Goal: Task Accomplishment & Management: Use online tool/utility

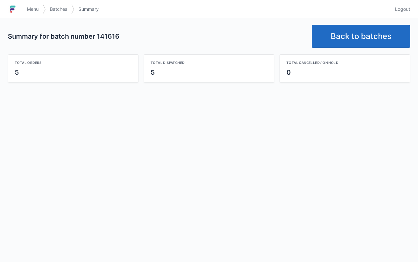
click at [370, 35] on link "Back to batches" at bounding box center [361, 36] width 98 height 23
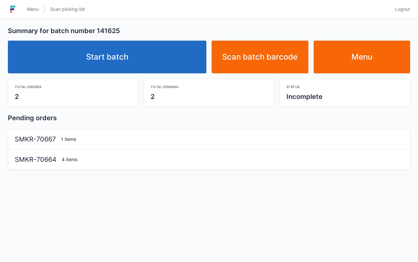
click at [128, 63] on link "Start batch" at bounding box center [107, 57] width 199 height 33
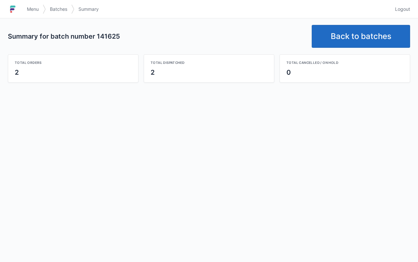
click at [358, 38] on link "Back to batches" at bounding box center [361, 36] width 98 height 23
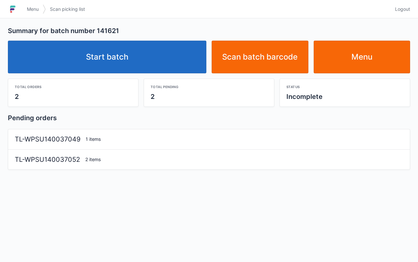
click at [151, 68] on link "Start batch" at bounding box center [107, 57] width 199 height 33
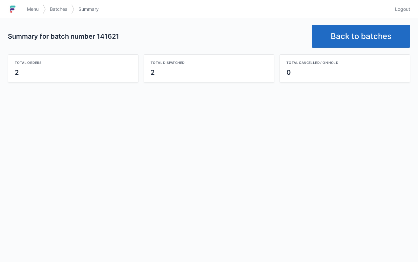
click at [342, 39] on link "Back to batches" at bounding box center [361, 36] width 98 height 23
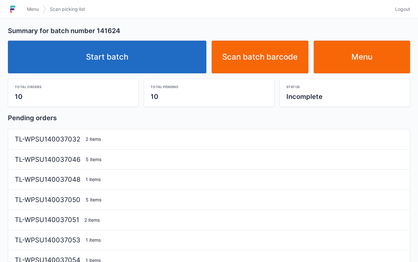
click at [153, 52] on link "Start batch" at bounding box center [107, 57] width 199 height 33
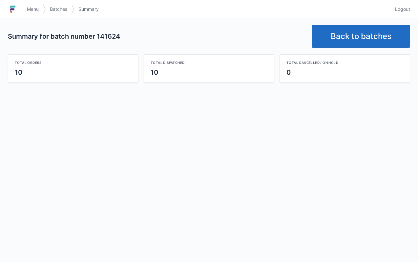
click at [366, 39] on link "Back to batches" at bounding box center [361, 36] width 98 height 23
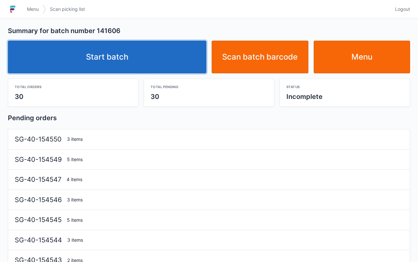
click at [139, 64] on link "Start batch" at bounding box center [107, 57] width 199 height 33
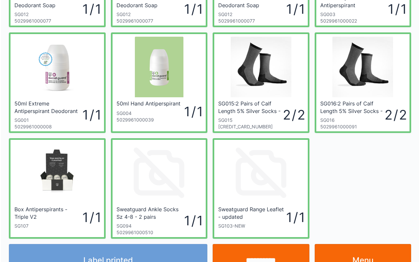
scroll to position [111, 0]
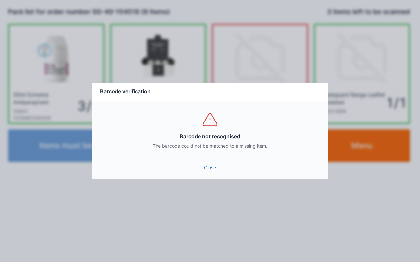
click at [214, 171] on link "Close" at bounding box center [209, 168] width 225 height 12
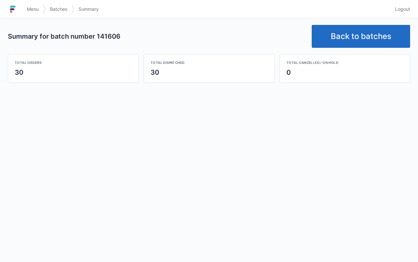
click at [364, 30] on link "Back to batches" at bounding box center [361, 36] width 98 height 23
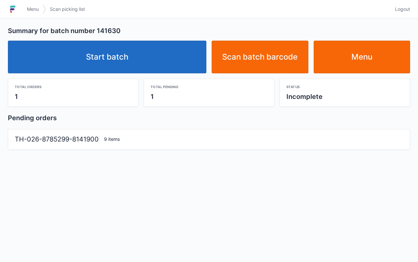
click at [142, 62] on link "Start batch" at bounding box center [107, 57] width 199 height 33
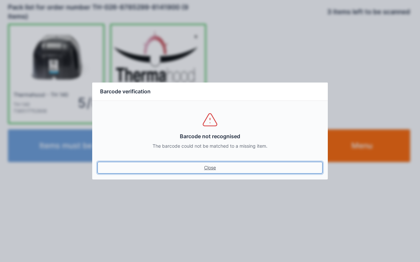
click at [204, 169] on link "Close" at bounding box center [209, 168] width 225 height 12
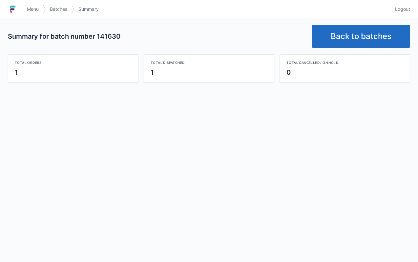
click at [363, 32] on link "Back to batches" at bounding box center [361, 36] width 98 height 23
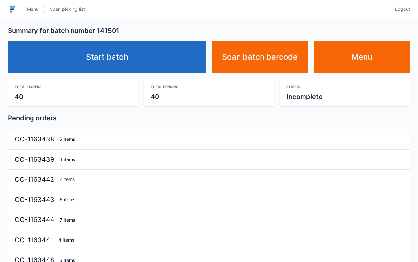
click at [142, 56] on link "Start batch" at bounding box center [107, 57] width 199 height 33
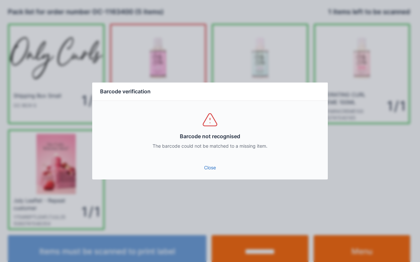
click at [208, 173] on link "Close" at bounding box center [209, 168] width 225 height 12
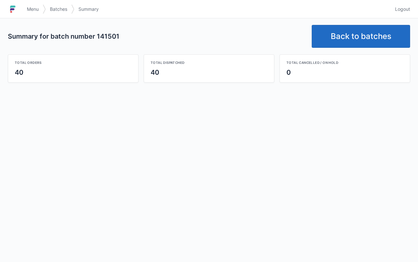
click at [363, 42] on link "Back to batches" at bounding box center [361, 36] width 98 height 23
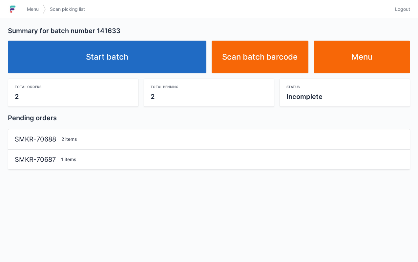
click at [154, 50] on link "Start batch" at bounding box center [107, 57] width 199 height 33
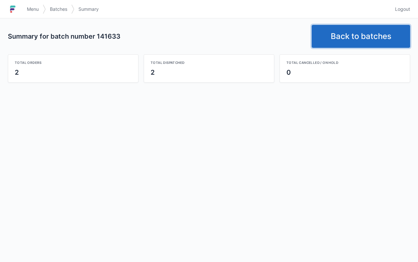
click at [358, 33] on link "Back to batches" at bounding box center [361, 36] width 98 height 23
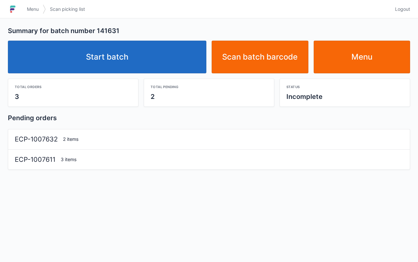
click at [113, 62] on link "Start batch" at bounding box center [107, 57] width 199 height 33
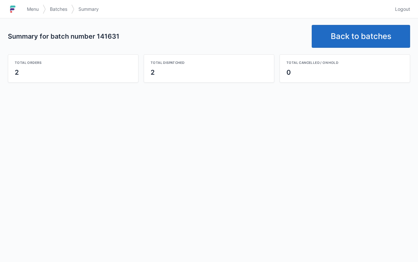
click at [383, 37] on link "Back to batches" at bounding box center [361, 36] width 98 height 23
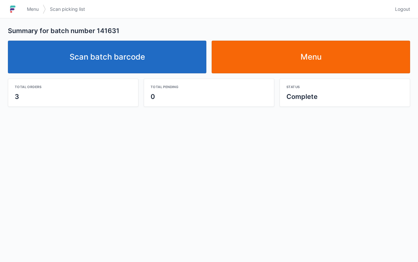
click at [164, 64] on link "Scan batch barcode" at bounding box center [107, 57] width 199 height 33
click at [327, 63] on link "Menu" at bounding box center [311, 57] width 199 height 33
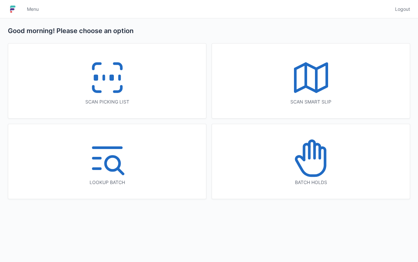
click at [123, 83] on icon at bounding box center [107, 78] width 42 height 42
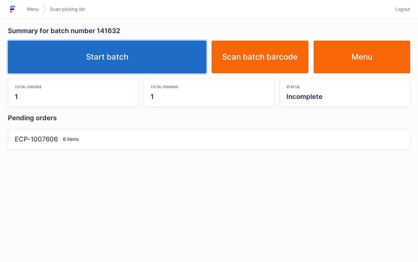
click at [155, 61] on link "Start batch" at bounding box center [107, 57] width 199 height 33
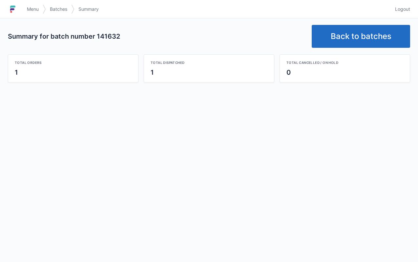
click at [364, 41] on link "Back to batches" at bounding box center [361, 36] width 98 height 23
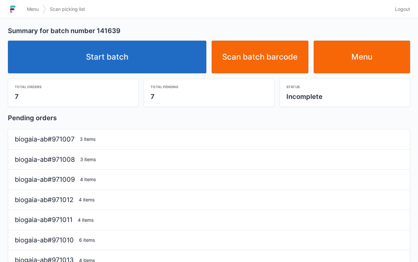
click at [150, 67] on link "Start batch" at bounding box center [107, 57] width 199 height 33
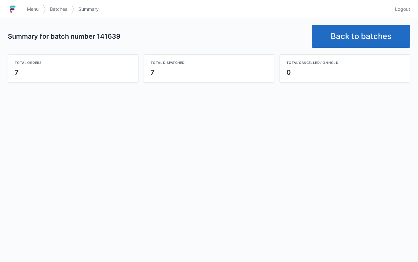
click at [376, 32] on link "Back to batches" at bounding box center [361, 36] width 98 height 23
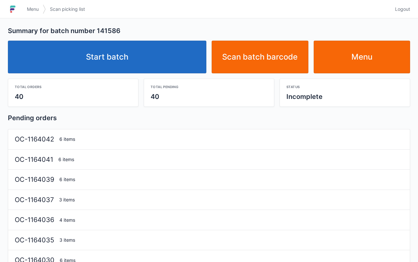
click at [155, 63] on link "Start batch" at bounding box center [107, 57] width 199 height 33
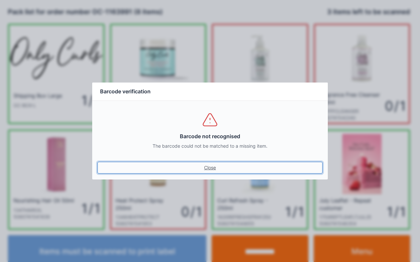
click at [217, 171] on link "Close" at bounding box center [209, 168] width 225 height 12
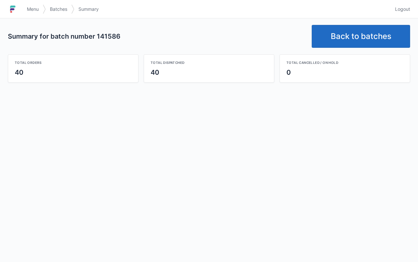
click at [356, 31] on link "Back to batches" at bounding box center [361, 36] width 98 height 23
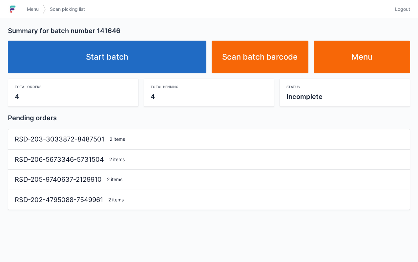
click at [139, 62] on link "Start batch" at bounding box center [107, 57] width 199 height 33
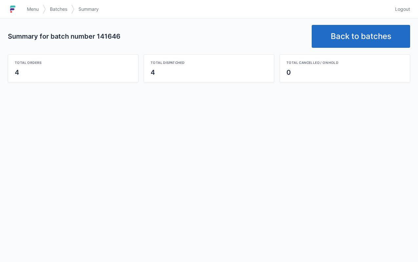
click at [358, 45] on link "Back to batches" at bounding box center [361, 36] width 98 height 23
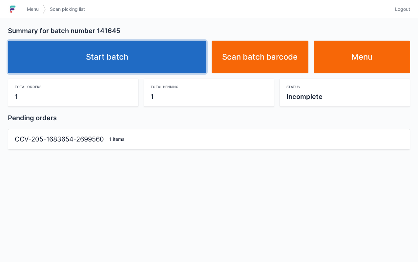
click at [151, 53] on link "Start batch" at bounding box center [107, 57] width 199 height 33
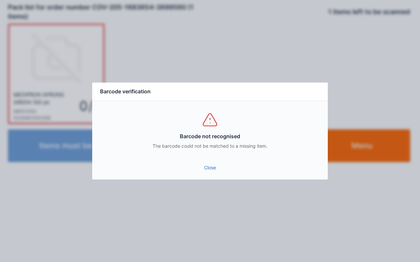
click at [205, 170] on link "Close" at bounding box center [209, 168] width 225 height 12
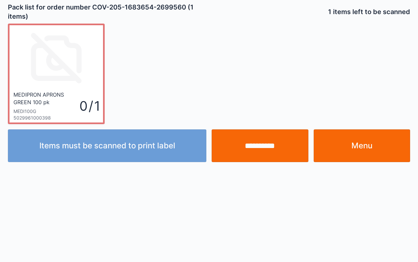
click at [377, 150] on link "Menu" at bounding box center [362, 146] width 97 height 33
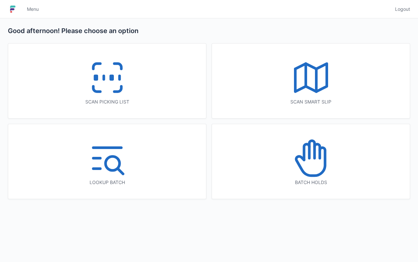
click at [121, 80] on icon at bounding box center [107, 78] width 42 height 42
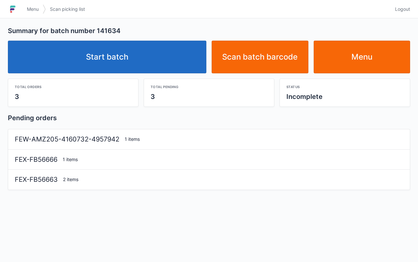
click at [142, 49] on link "Start batch" at bounding box center [107, 57] width 199 height 33
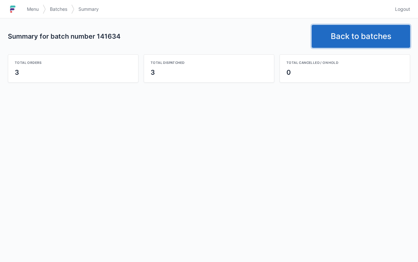
click at [368, 41] on link "Back to batches" at bounding box center [361, 36] width 98 height 23
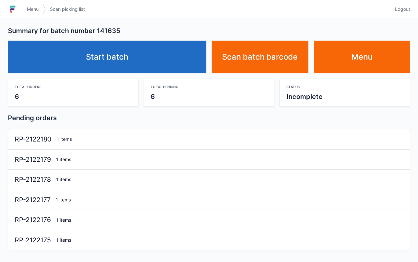
click at [133, 66] on link "Start batch" at bounding box center [107, 57] width 199 height 33
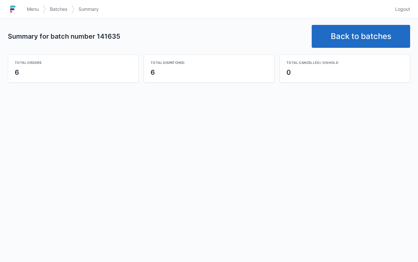
click at [350, 26] on link "Back to batches" at bounding box center [361, 36] width 98 height 23
click at [365, 37] on link "Back to batches" at bounding box center [361, 36] width 98 height 23
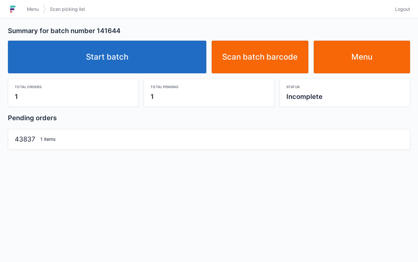
click at [134, 64] on link "Start batch" at bounding box center [107, 57] width 199 height 33
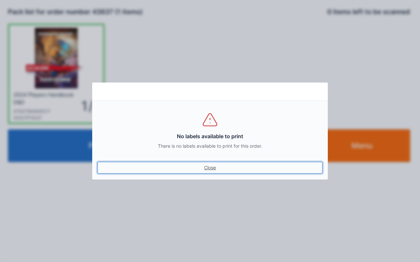
click at [211, 165] on link "Close" at bounding box center [209, 168] width 225 height 12
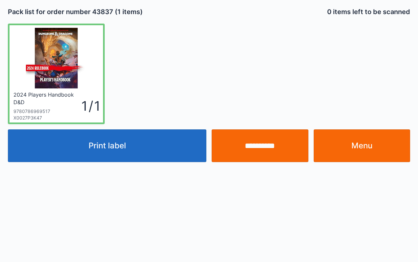
click at [387, 149] on link "Menu" at bounding box center [362, 146] width 97 height 33
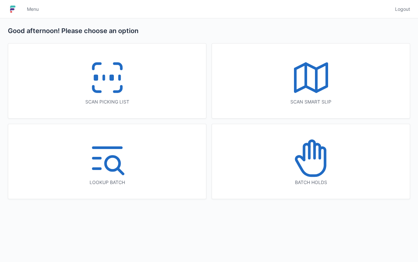
click at [110, 87] on icon at bounding box center [107, 78] width 42 height 42
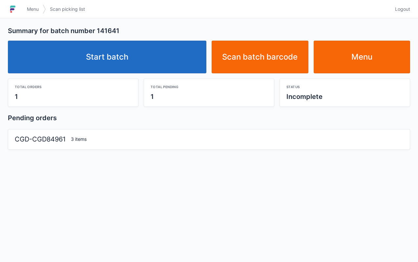
click at [144, 47] on link "Start batch" at bounding box center [107, 57] width 199 height 33
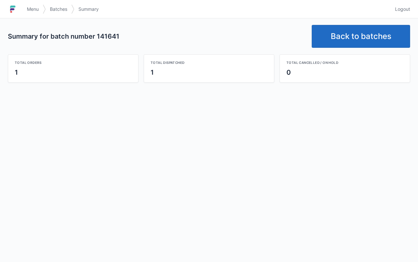
click at [353, 44] on link "Back to batches" at bounding box center [361, 36] width 98 height 23
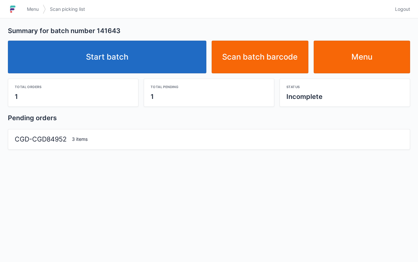
click at [168, 67] on link "Start batch" at bounding box center [107, 57] width 199 height 33
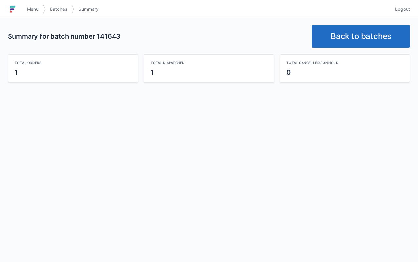
click at [381, 25] on link "Back to batches" at bounding box center [361, 36] width 98 height 23
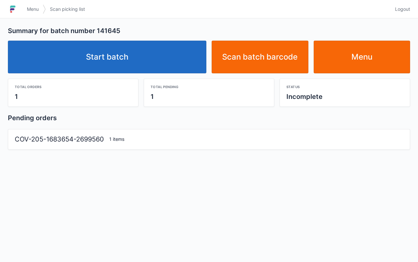
click at [149, 60] on link "Start batch" at bounding box center [107, 57] width 199 height 33
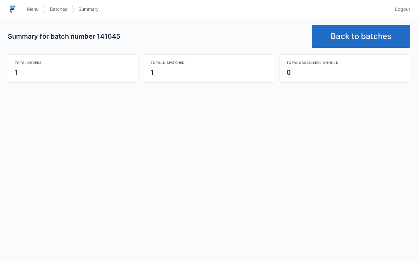
click at [359, 39] on link "Back to batches" at bounding box center [361, 36] width 98 height 23
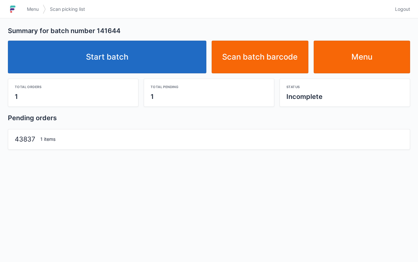
click at [167, 52] on link "Start batch" at bounding box center [107, 57] width 199 height 33
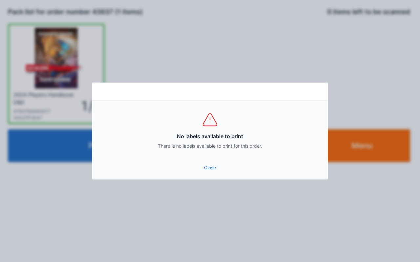
click at [205, 166] on link "Close" at bounding box center [209, 168] width 225 height 12
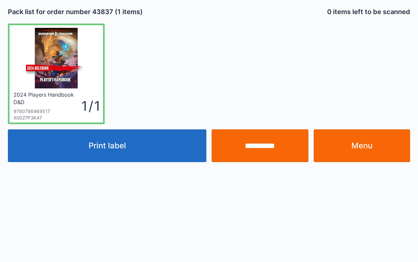
click at [375, 147] on link "Menu" at bounding box center [362, 146] width 97 height 33
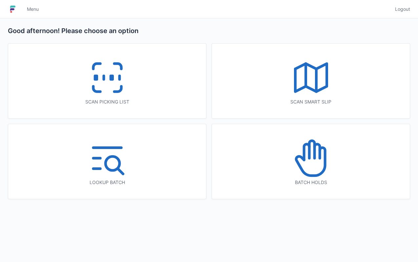
click at [117, 91] on icon at bounding box center [117, 89] width 7 height 5
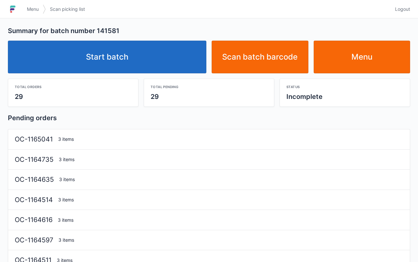
click at [163, 59] on link "Start batch" at bounding box center [107, 57] width 199 height 33
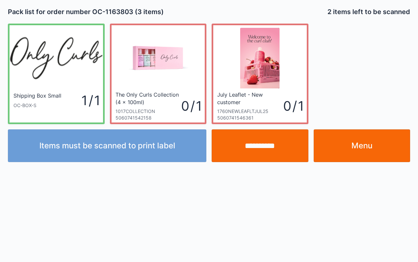
click at [372, 152] on link "Menu" at bounding box center [362, 146] width 97 height 33
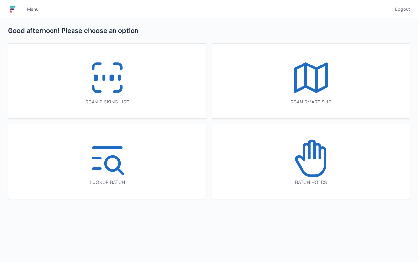
click at [105, 86] on icon at bounding box center [107, 78] width 42 height 42
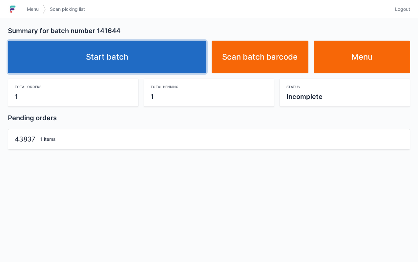
click at [150, 59] on link "Start batch" at bounding box center [107, 57] width 199 height 33
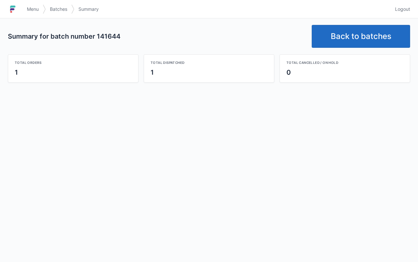
click at [363, 45] on link "Back to batches" at bounding box center [361, 36] width 98 height 23
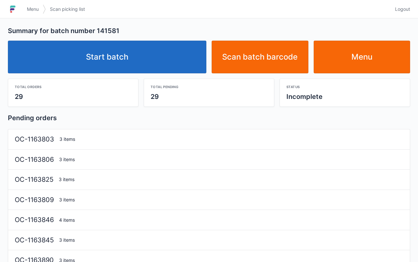
click at [147, 65] on link "Start batch" at bounding box center [107, 57] width 199 height 33
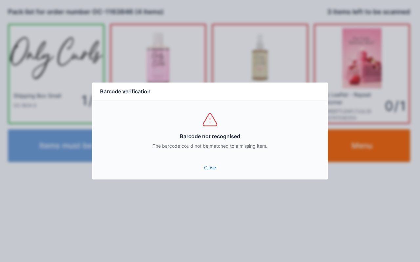
click at [210, 170] on link "Close" at bounding box center [209, 168] width 225 height 12
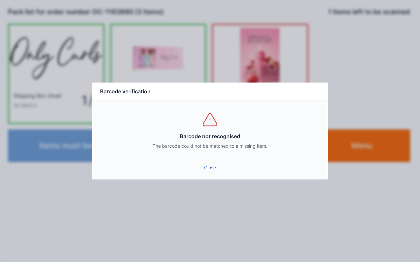
click at [213, 173] on link "Close" at bounding box center [209, 168] width 225 height 12
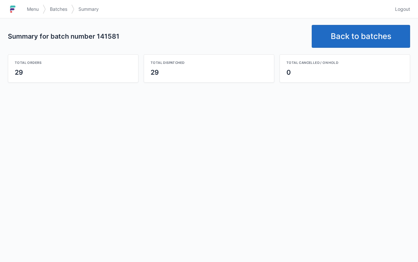
click at [27, 12] on span "Menu" at bounding box center [33, 9] width 12 height 7
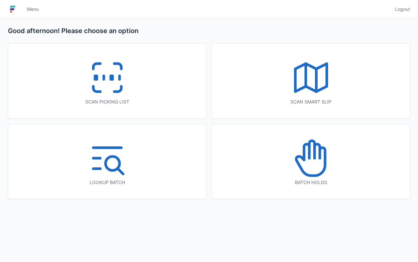
click at [326, 77] on polyline at bounding box center [310, 78] width 31 height 28
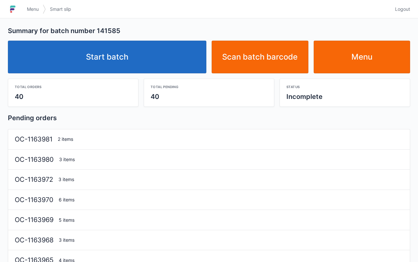
click at [111, 54] on link "Start batch" at bounding box center [107, 57] width 199 height 33
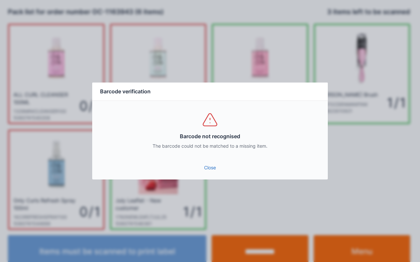
click at [207, 170] on link "Close" at bounding box center [209, 168] width 225 height 12
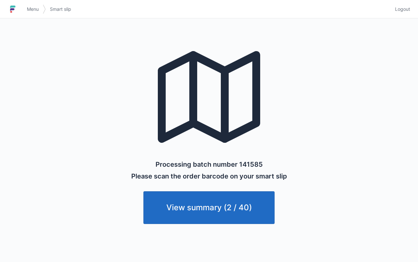
click at [33, 9] on span "Menu" at bounding box center [33, 9] width 12 height 7
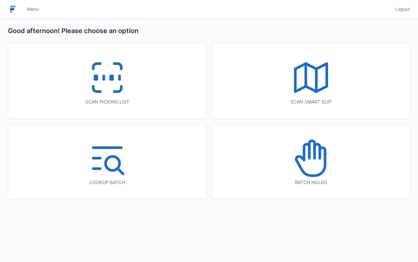
click at [114, 91] on icon at bounding box center [117, 89] width 7 height 5
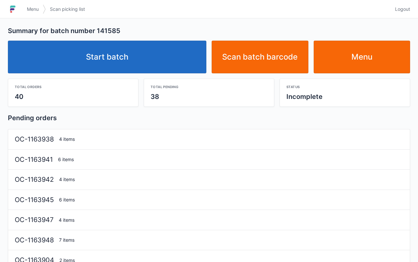
click at [138, 67] on link "Start batch" at bounding box center [107, 57] width 199 height 33
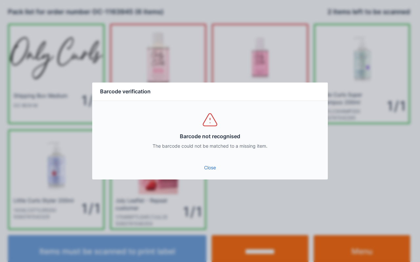
click at [207, 171] on link "Close" at bounding box center [209, 168] width 225 height 12
